Goal: Information Seeking & Learning: Understand process/instructions

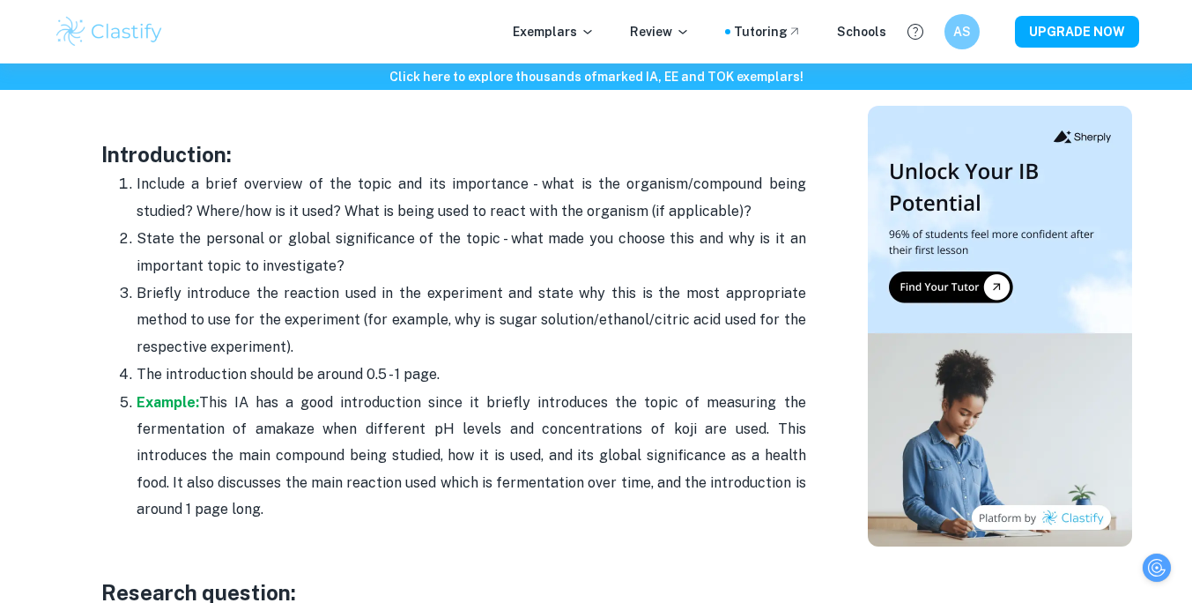
scroll to position [1174, 0]
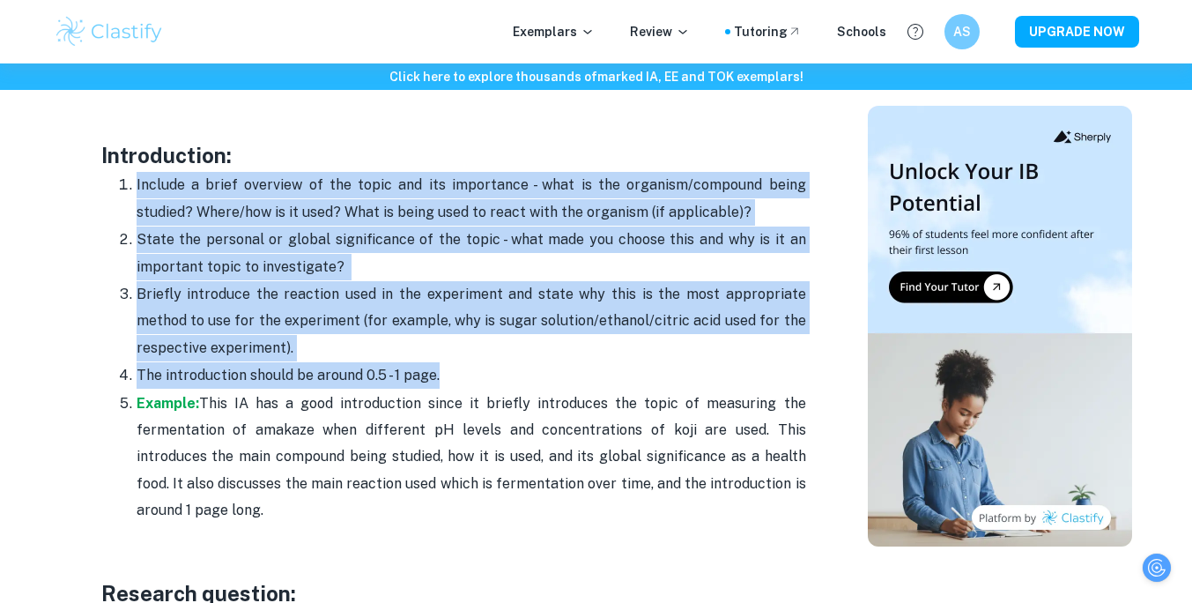
drag, startPoint x: 137, startPoint y: 186, endPoint x: 453, endPoint y: 383, distance: 372.8
click at [453, 383] on ol "Include a brief overview of the topic and its importance - what is the organism…" at bounding box center [453, 347] width 705 height 352
copy ol "Include a brief overview of the topic and its importance - what is the organism…"
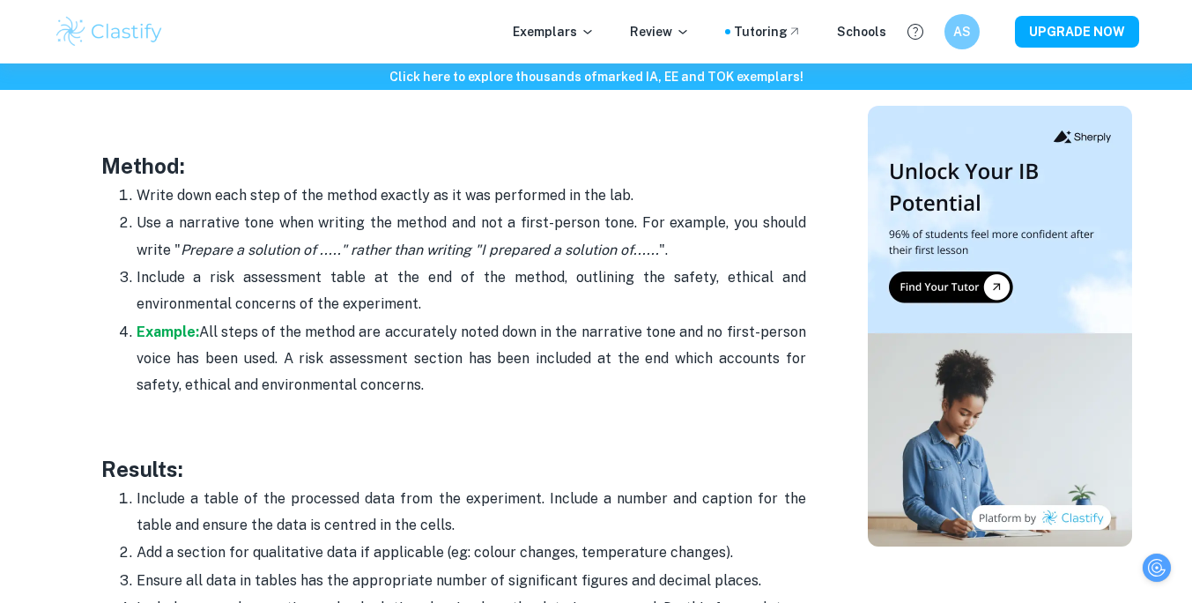
scroll to position [3815, 13]
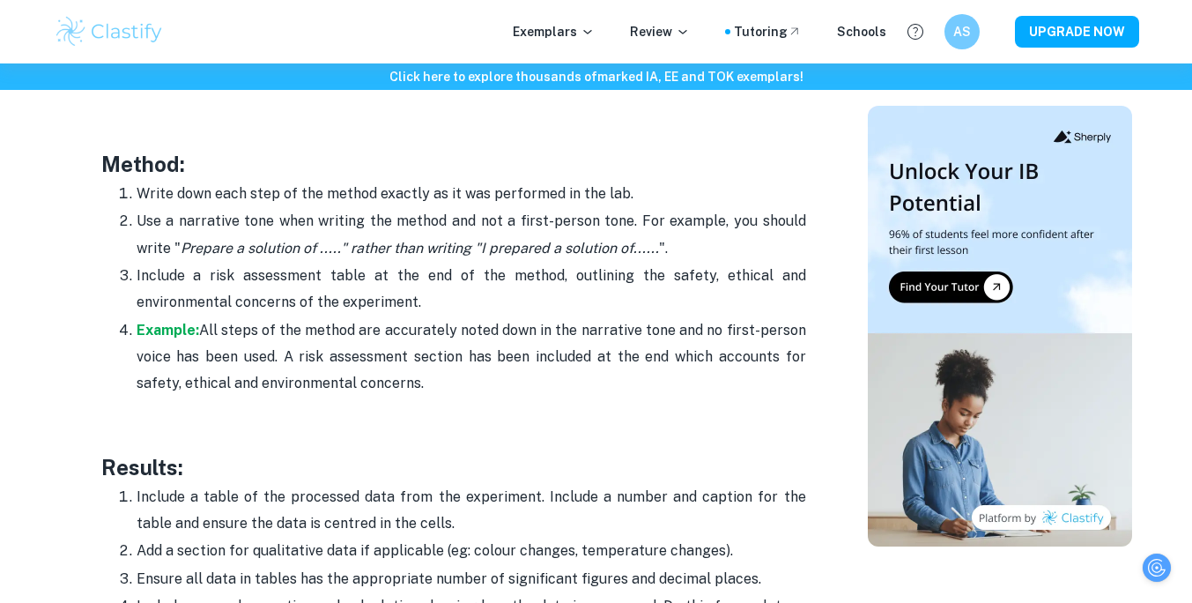
drag, startPoint x: 124, startPoint y: 191, endPoint x: 450, endPoint y: 383, distance: 378.4
click at [450, 383] on ol "Write down each step of the method exactly as it was performed in the lab. Use …" at bounding box center [453, 289] width 705 height 218
click at [443, 290] on p "Include a risk assessment table at the end of the method, outlining the safety,…" at bounding box center [472, 290] width 670 height 54
drag, startPoint x: 123, startPoint y: 190, endPoint x: 470, endPoint y: 375, distance: 393.4
click at [470, 375] on ol "Write down each step of the method exactly as it was performed in the lab. Use …" at bounding box center [453, 289] width 705 height 218
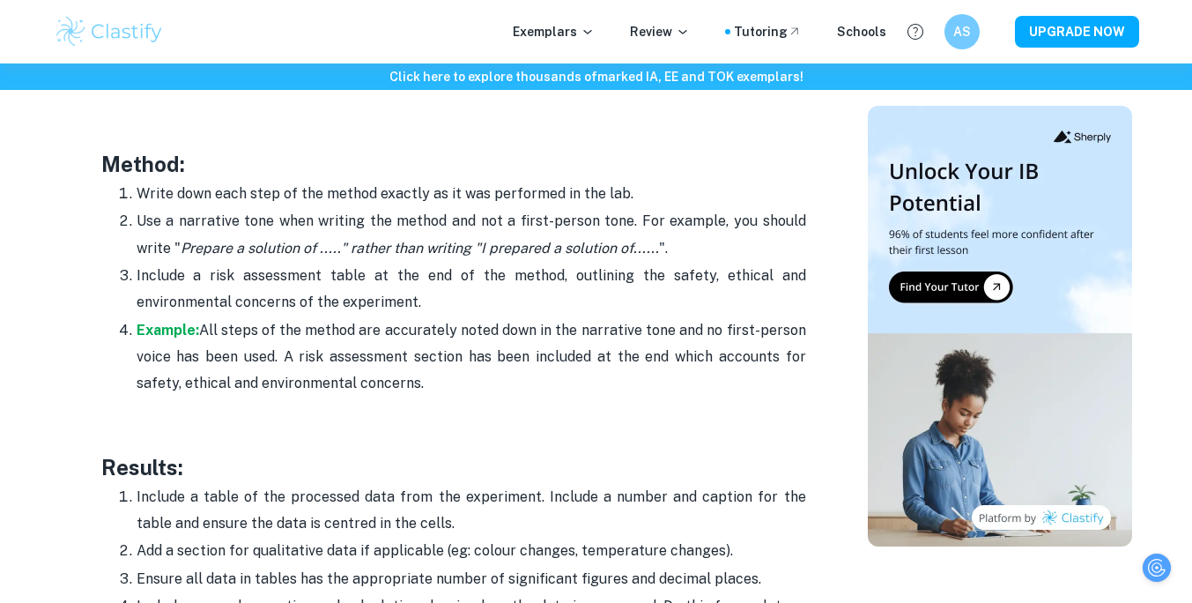
copy ol "Write down each step of the method exactly as it was performed in the lab. Use …"
